Goal: Task Accomplishment & Management: Manage account settings

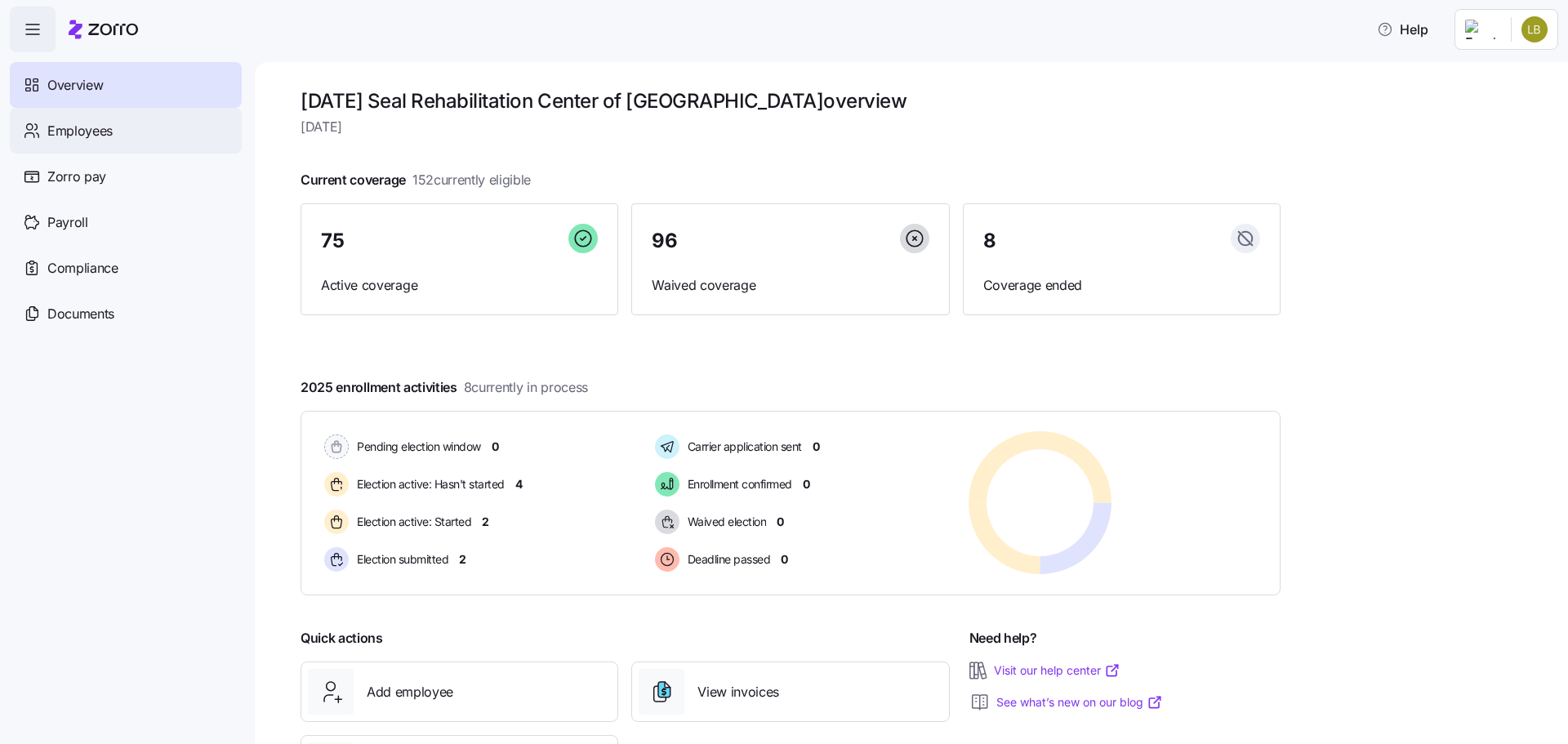
click at [124, 143] on div "Employees" at bounding box center [126, 131] width 232 height 46
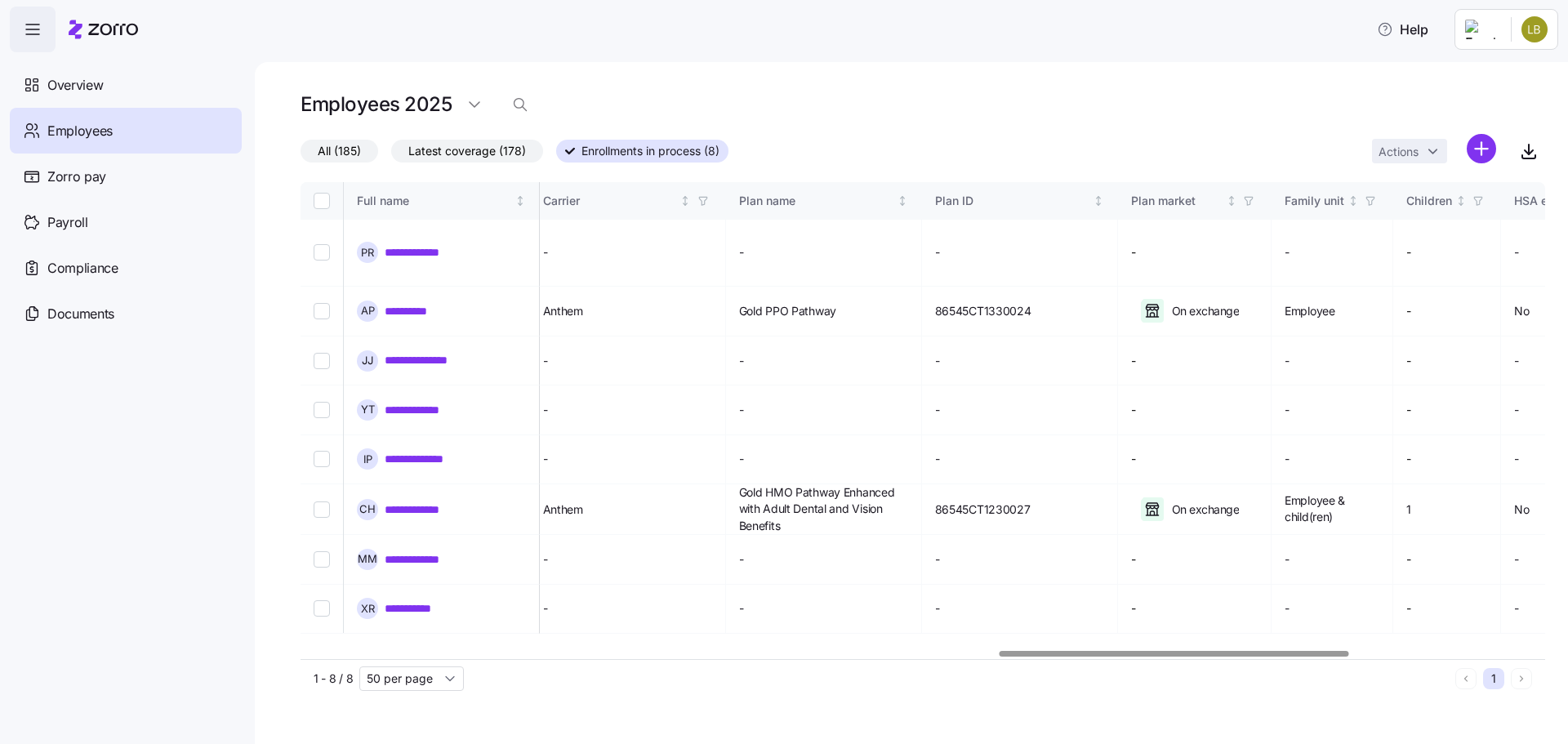
scroll to position [0, 2485]
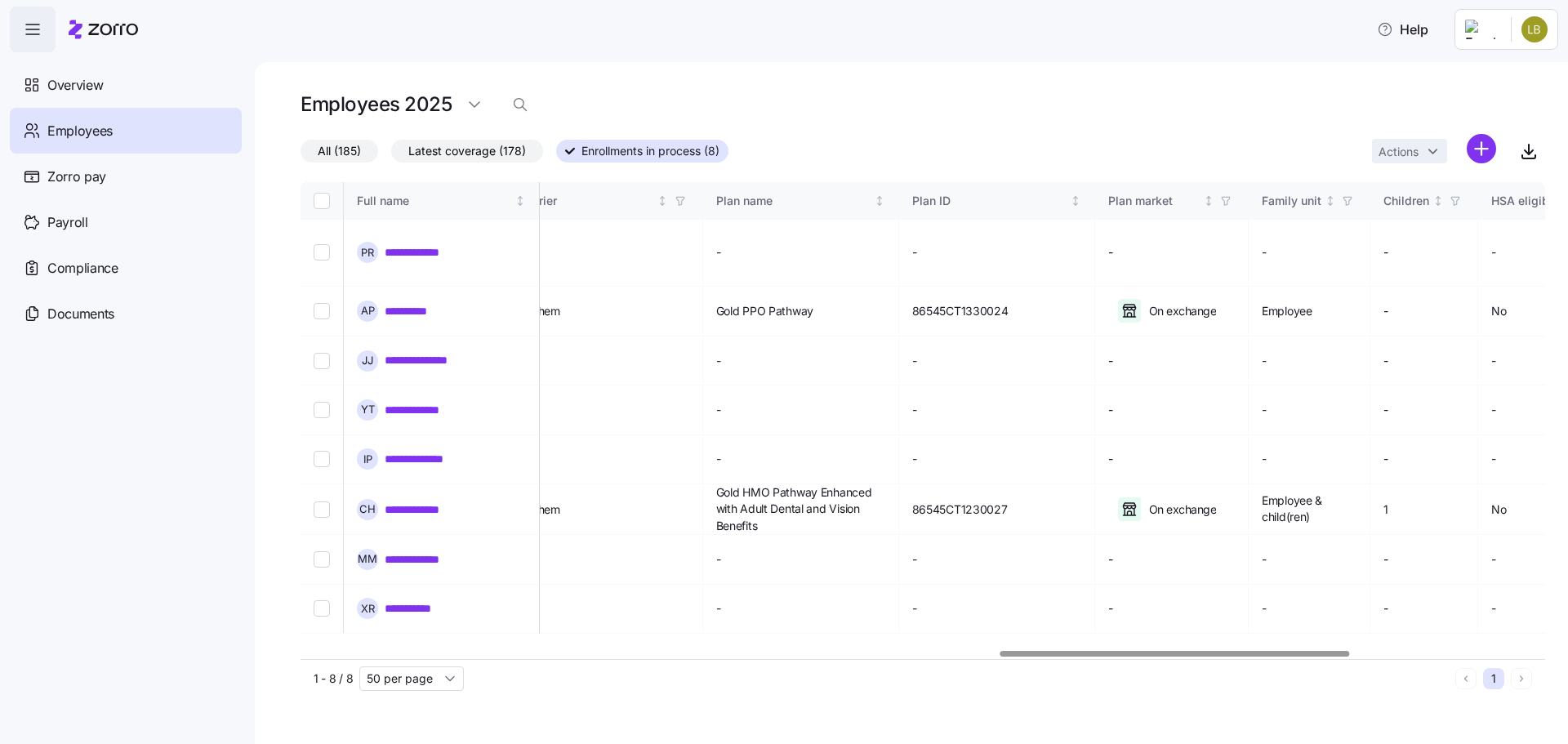
click at [1274, 657] on div at bounding box center [1175, 653] width 350 height 6
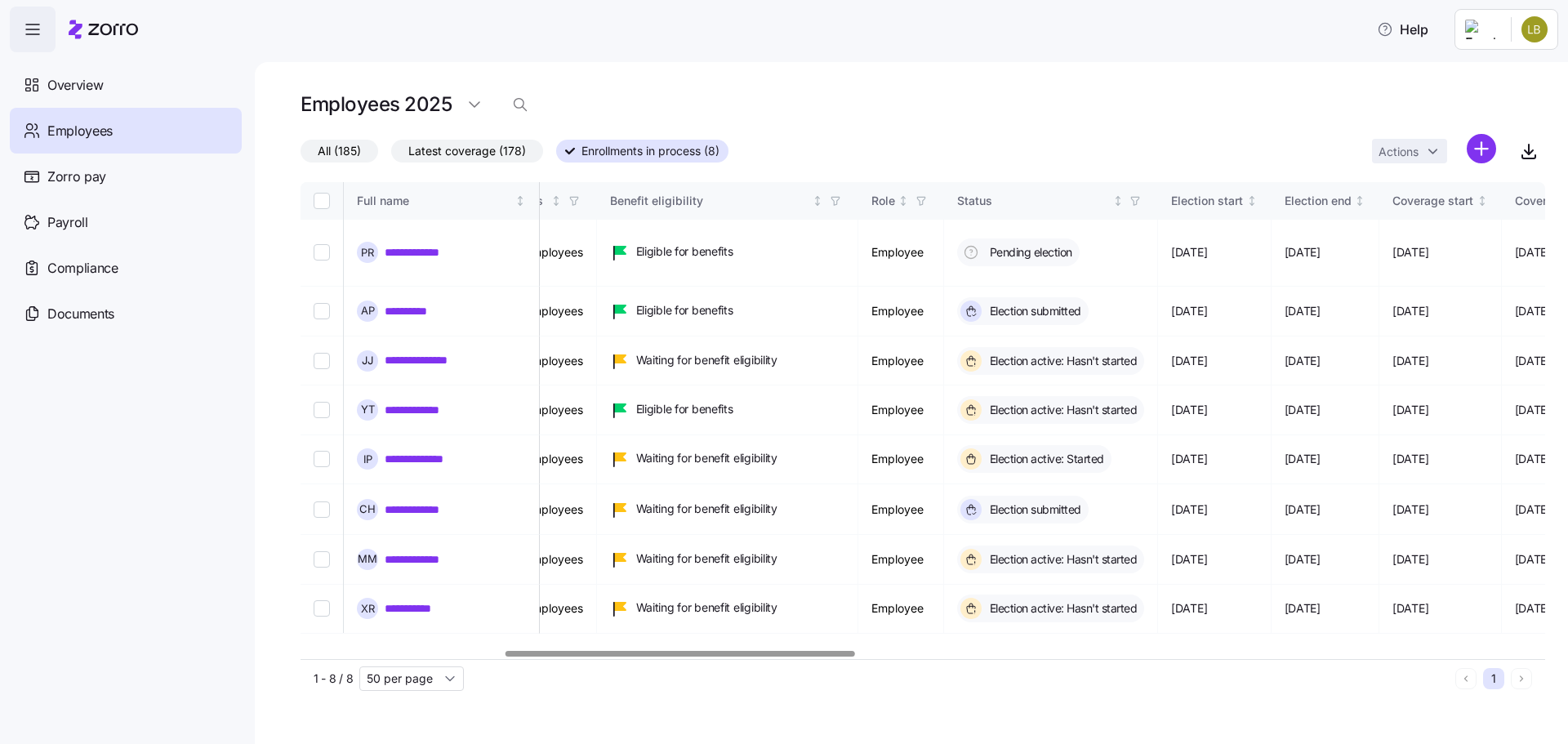
scroll to position [0, 0]
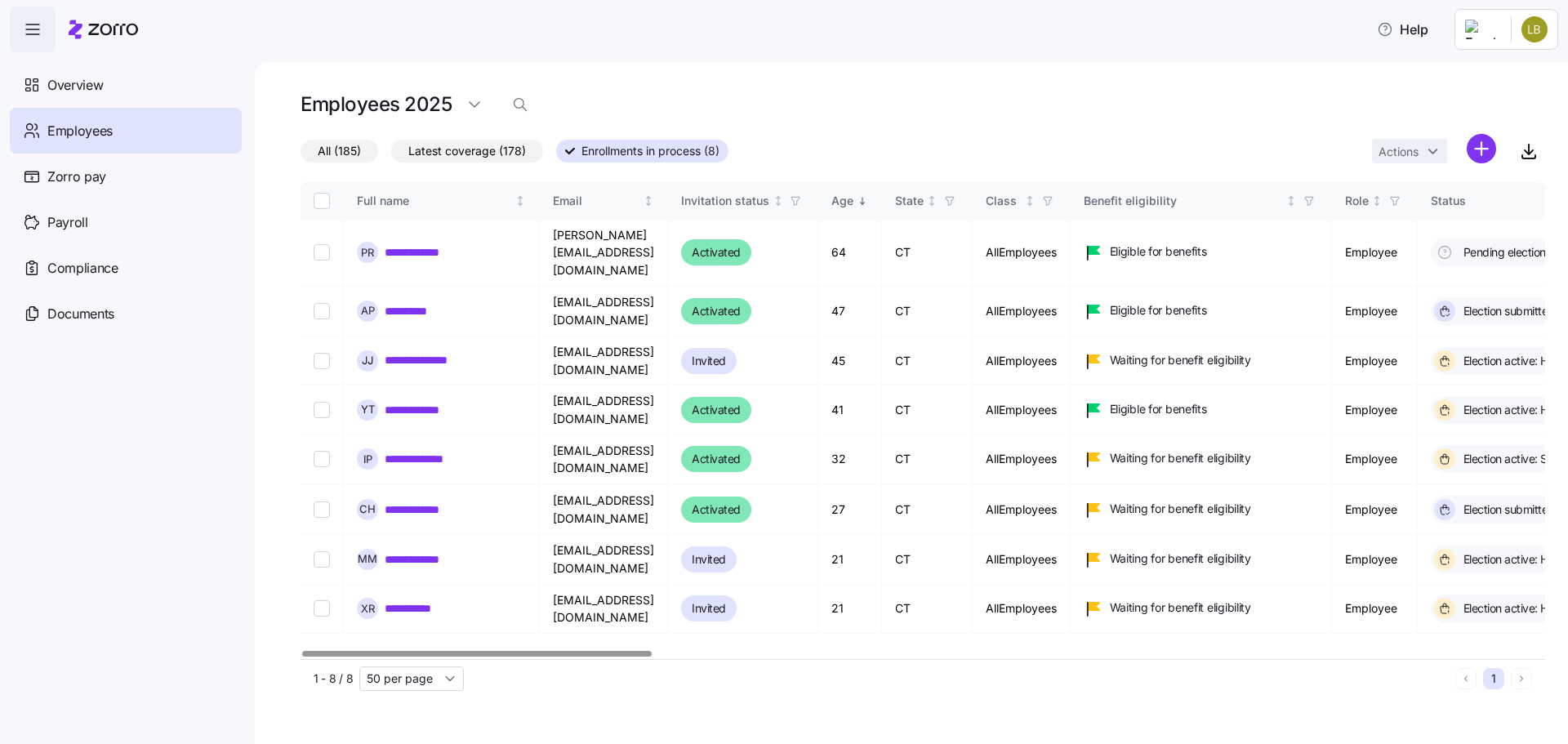
click at [456, 657] on div at bounding box center [476, 653] width 350 height 6
click at [397, 25] on div "Help" at bounding box center [784, 29] width 1549 height 46
